Goal: Task Accomplishment & Management: Manage account settings

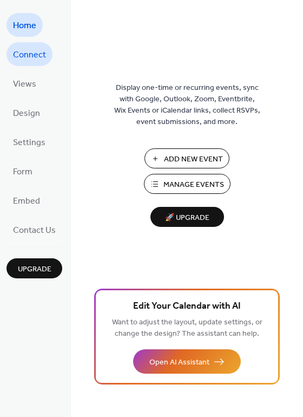
click at [34, 57] on span "Connect" at bounding box center [29, 55] width 33 height 17
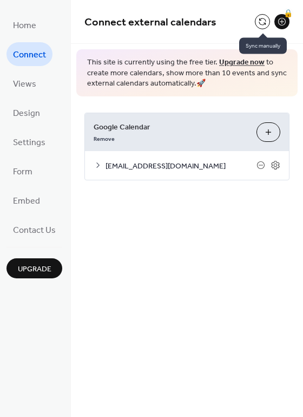
click at [262, 22] on button at bounding box center [262, 21] width 15 height 15
click at [260, 24] on button at bounding box center [262, 21] width 15 height 15
click at [32, 54] on span "Connect" at bounding box center [29, 55] width 33 height 17
click at [261, 19] on button at bounding box center [262, 21] width 15 height 15
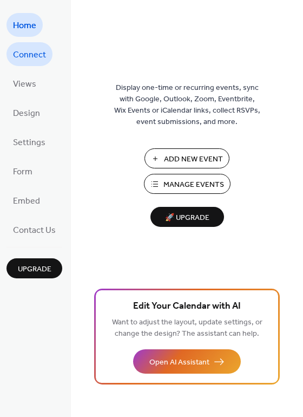
click at [34, 57] on span "Connect" at bounding box center [29, 55] width 33 height 17
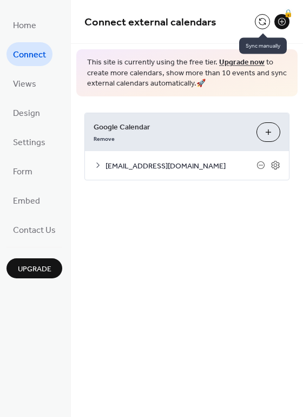
click at [260, 24] on button at bounding box center [262, 21] width 15 height 15
click at [100, 165] on icon at bounding box center [98, 165] width 9 height 9
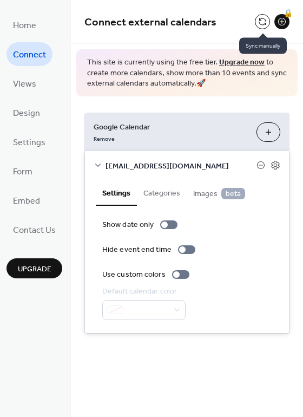
click at [262, 18] on button at bounding box center [262, 21] width 15 height 15
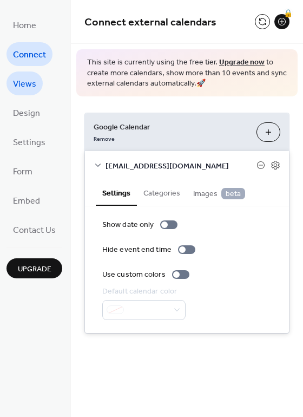
click at [23, 82] on span "Views" at bounding box center [24, 84] width 23 height 17
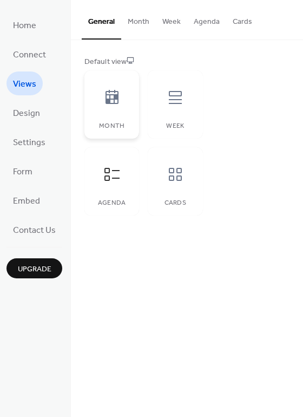
click at [130, 95] on div "Month" at bounding box center [111, 104] width 55 height 68
click at [99, 184] on div at bounding box center [112, 174] width 32 height 32
click at [18, 50] on span "Connect" at bounding box center [29, 55] width 33 height 17
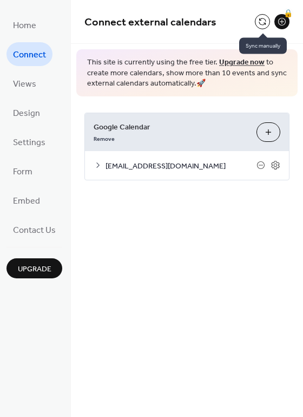
click at [264, 16] on button at bounding box center [262, 21] width 15 height 15
click at [165, 296] on div "Connect external calendars 🔒 This site is currently using the free tier. Upgrad…" at bounding box center [187, 208] width 232 height 417
click at [258, 18] on button at bounding box center [262, 21] width 15 height 15
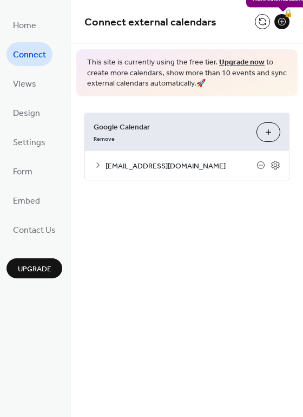
click at [280, 22] on div "🔒" at bounding box center [282, 21] width 15 height 15
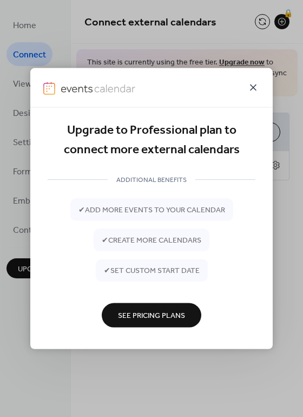
click at [251, 90] on icon at bounding box center [253, 87] width 6 height 6
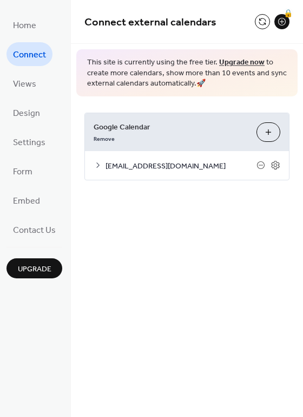
click at [154, 353] on div "Connect external calendars 🔒 This site is currently using the free tier. Upgrad…" at bounding box center [187, 208] width 232 height 417
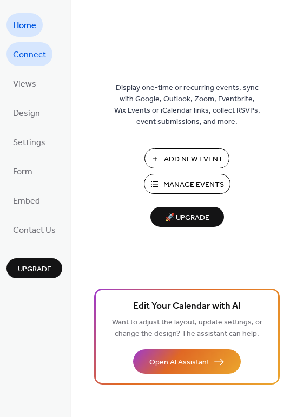
click at [35, 54] on span "Connect" at bounding box center [29, 55] width 33 height 17
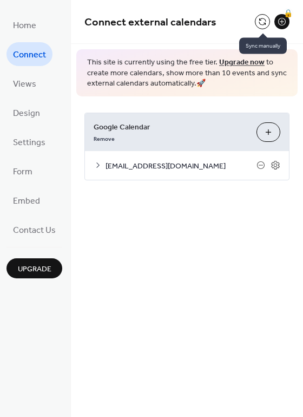
click at [264, 21] on button at bounding box center [262, 21] width 15 height 15
click at [263, 21] on div at bounding box center [262, 21] width 15 height 15
click at [263, 21] on button at bounding box center [262, 21] width 15 height 15
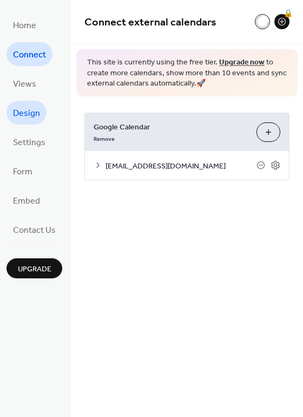
click at [31, 114] on span "Design" at bounding box center [26, 113] width 27 height 17
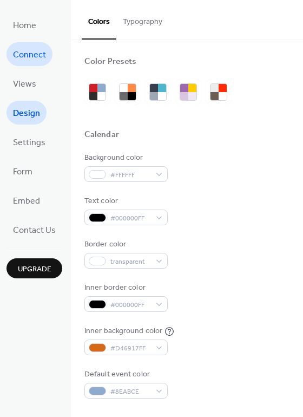
click at [20, 58] on span "Connect" at bounding box center [29, 55] width 33 height 17
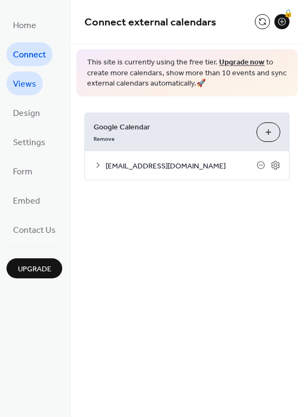
click at [23, 87] on span "Views" at bounding box center [24, 84] width 23 height 17
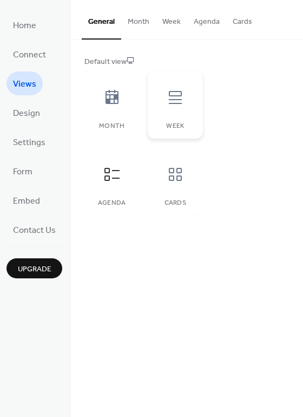
click at [189, 97] on div at bounding box center [175, 97] width 32 height 32
click at [25, 108] on span "Design" at bounding box center [26, 113] width 27 height 17
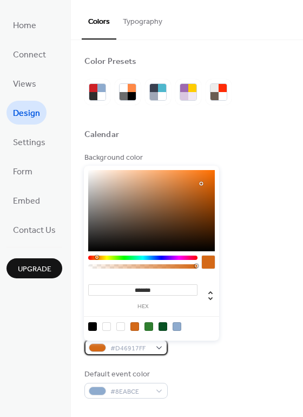
click at [106, 348] on div "#D46917FF" at bounding box center [125, 348] width 83 height 16
click at [108, 324] on div at bounding box center [106, 326] width 9 height 9
type input "*"
